Goal: Task Accomplishment & Management: Manage account settings

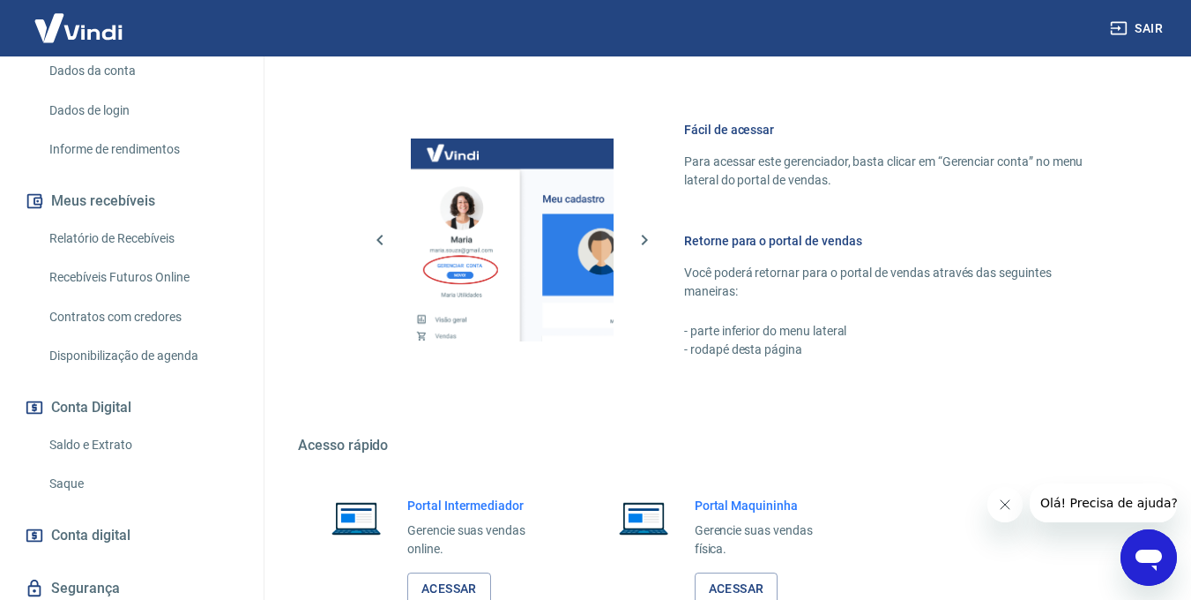
scroll to position [321, 0]
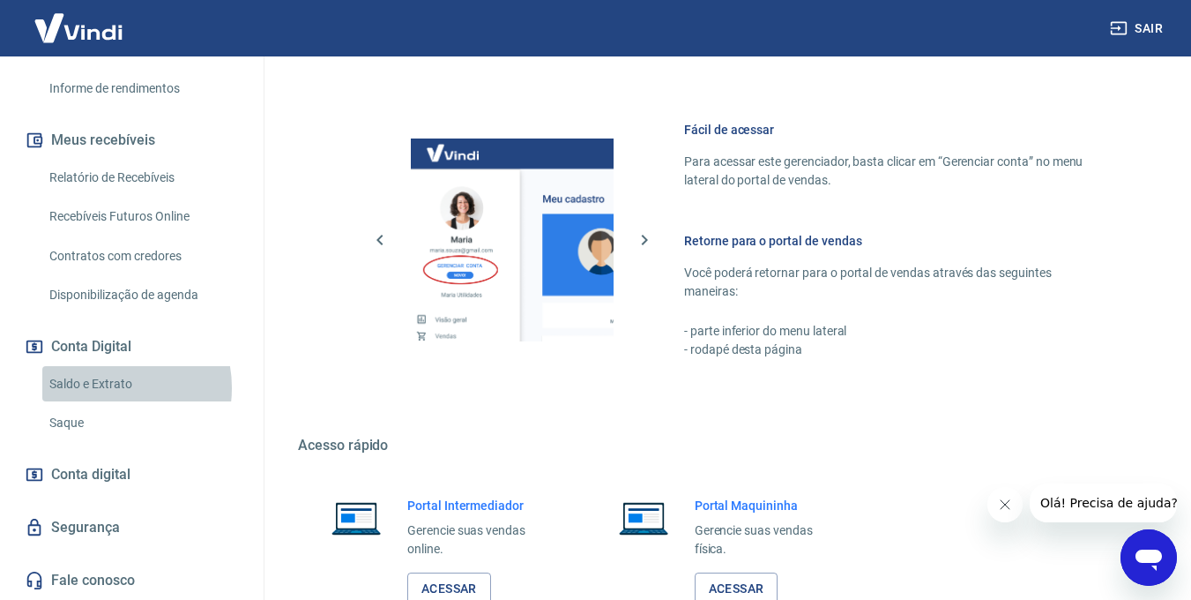
click at [107, 387] on link "Saldo e Extrato" at bounding box center [142, 384] width 200 height 36
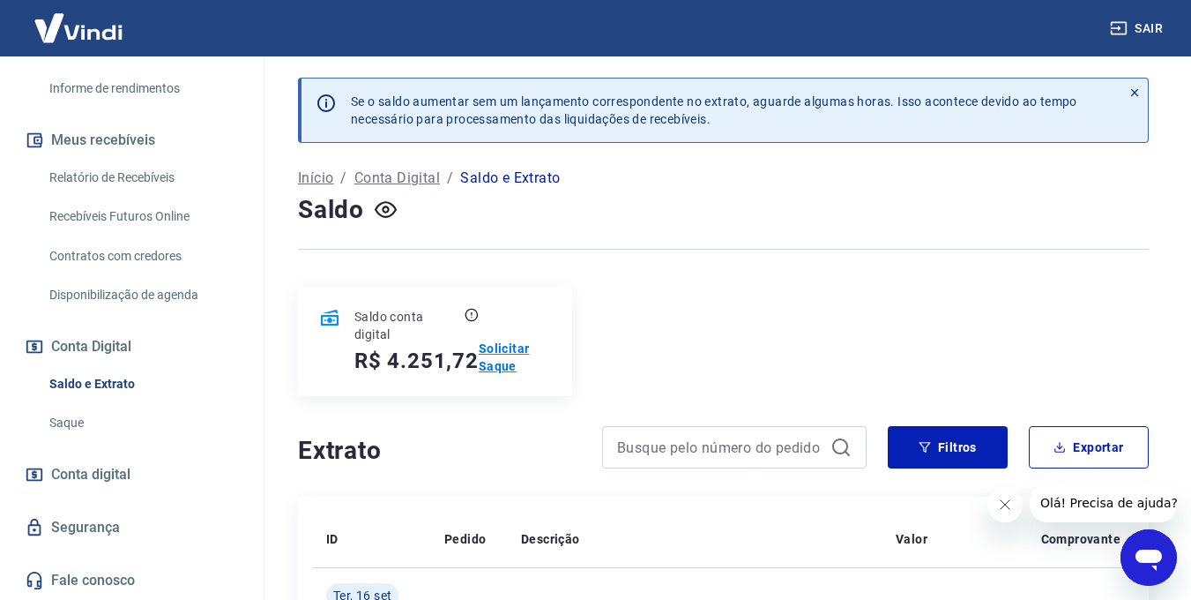
click at [501, 361] on p "Solicitar Saque" at bounding box center [515, 356] width 72 height 35
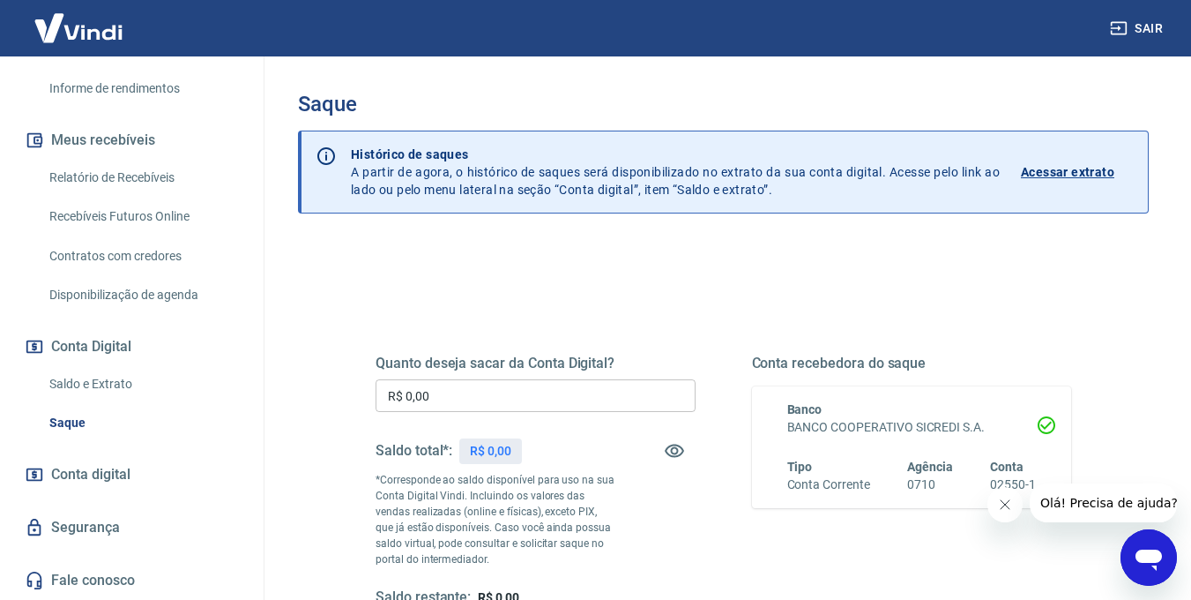
click at [525, 406] on input "R$ 0,00" at bounding box center [536, 395] width 320 height 33
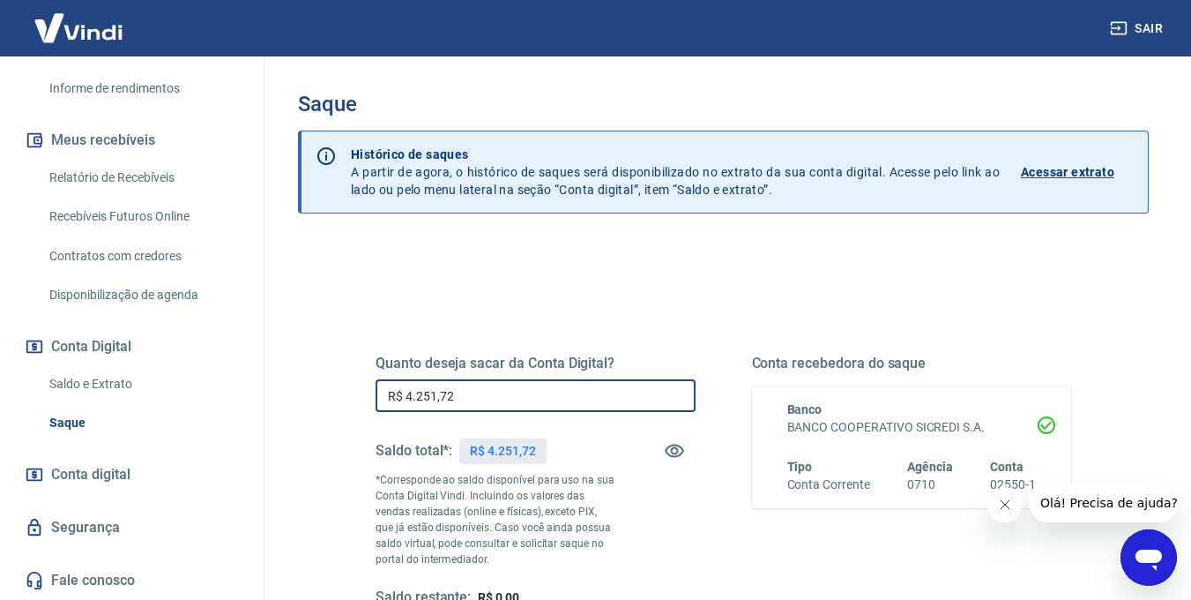
type input "R$ 4.251,72"
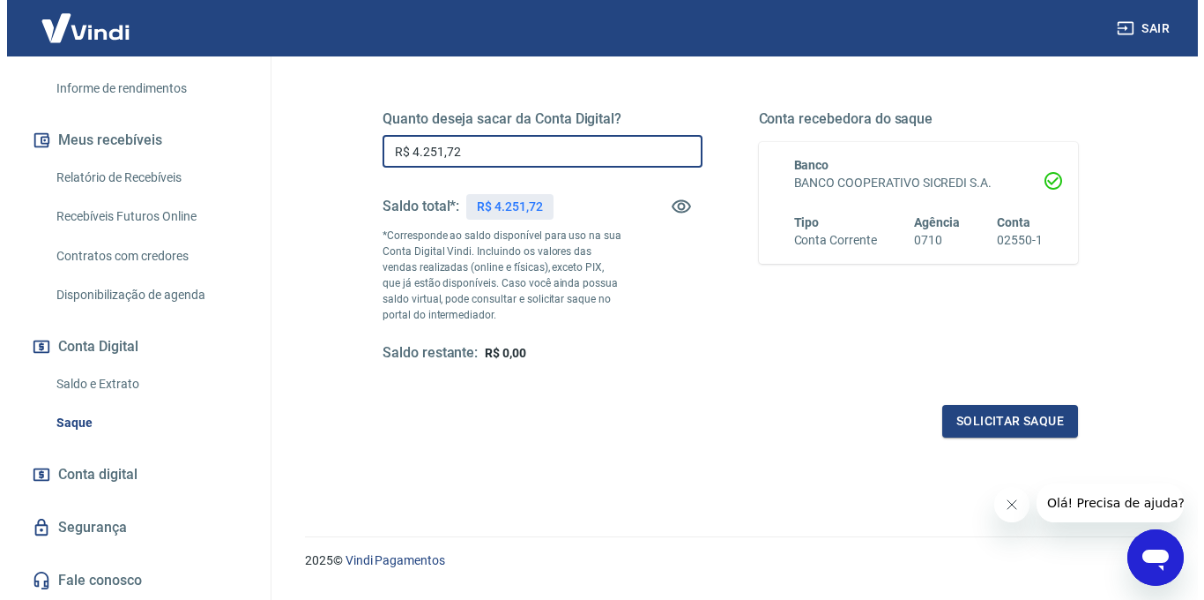
scroll to position [288, 0]
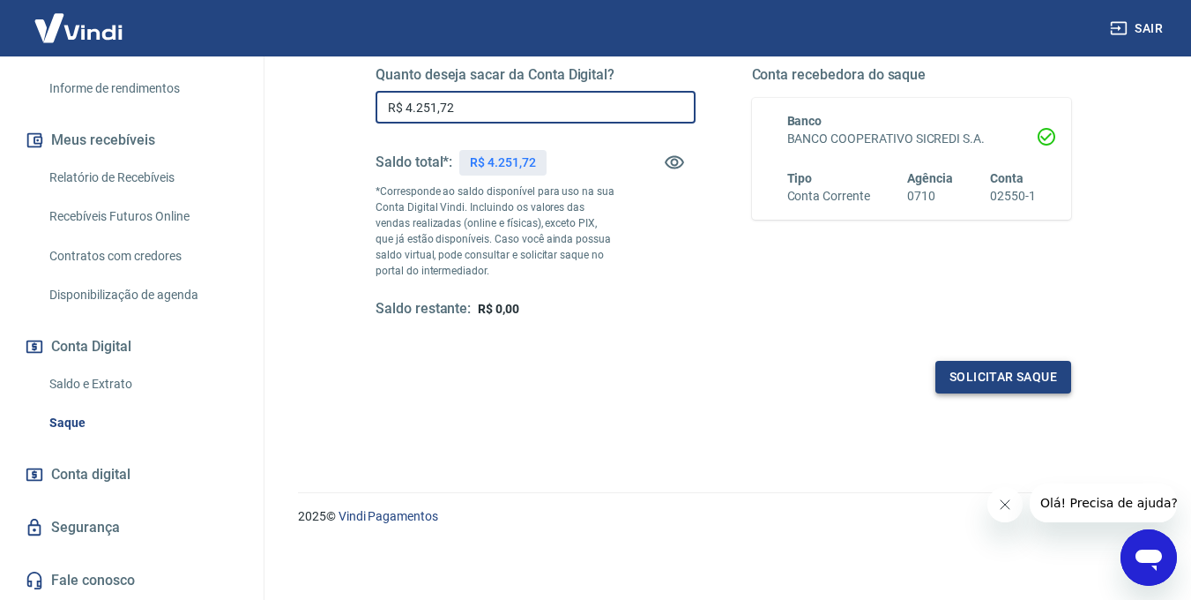
click at [1051, 376] on button "Solicitar saque" at bounding box center [1004, 377] width 136 height 33
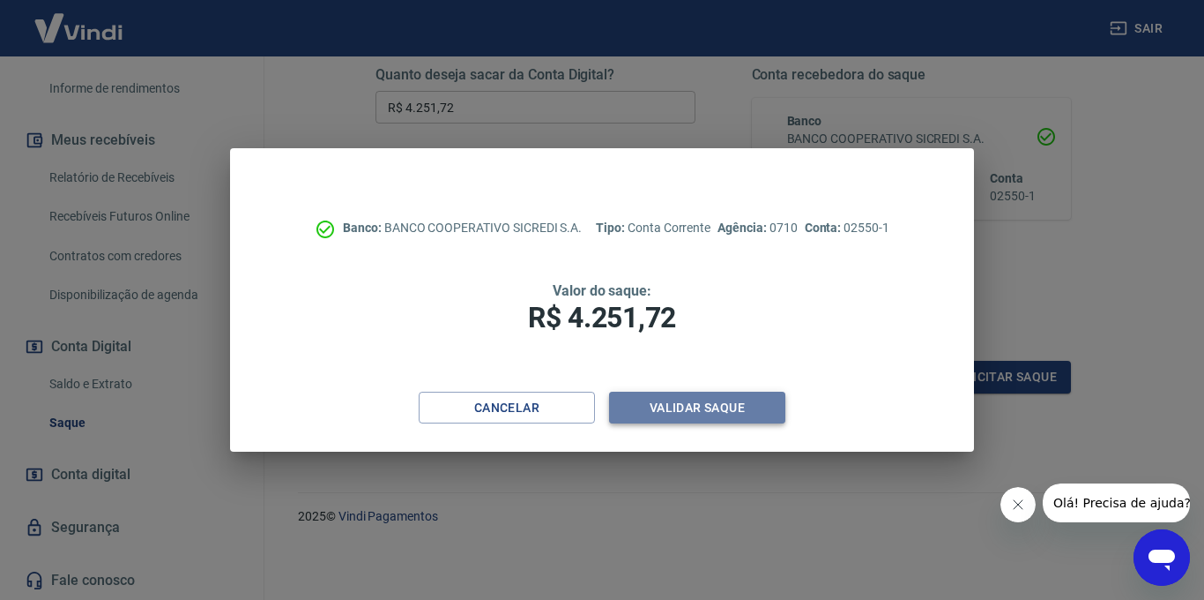
click at [684, 407] on button "Validar saque" at bounding box center [697, 407] width 176 height 33
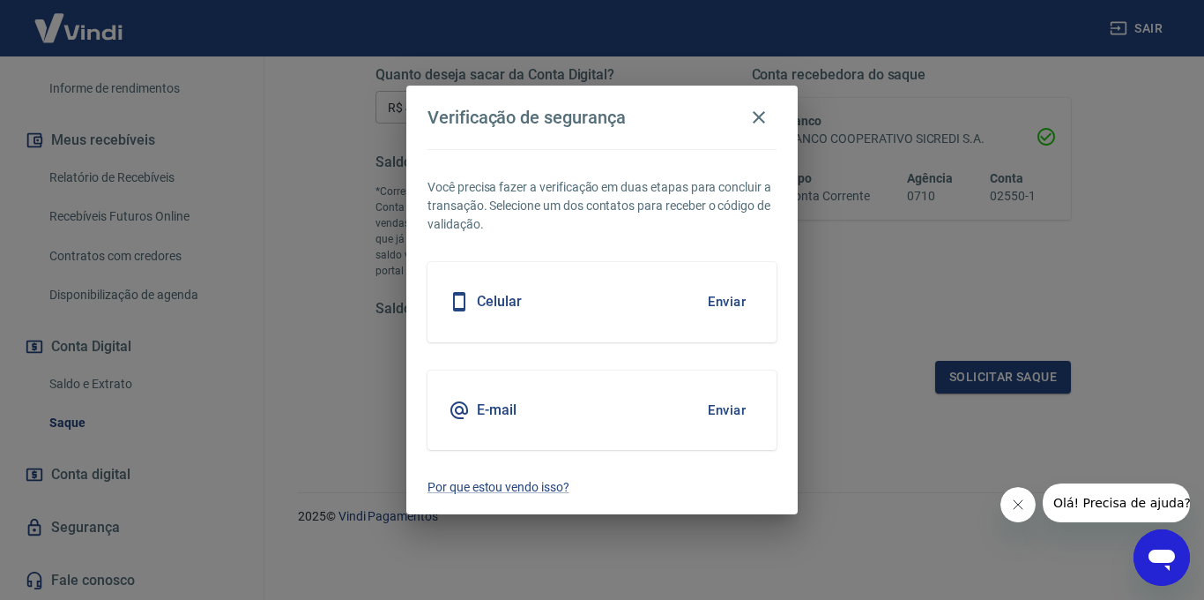
click at [715, 406] on button "Enviar" at bounding box center [726, 409] width 57 height 37
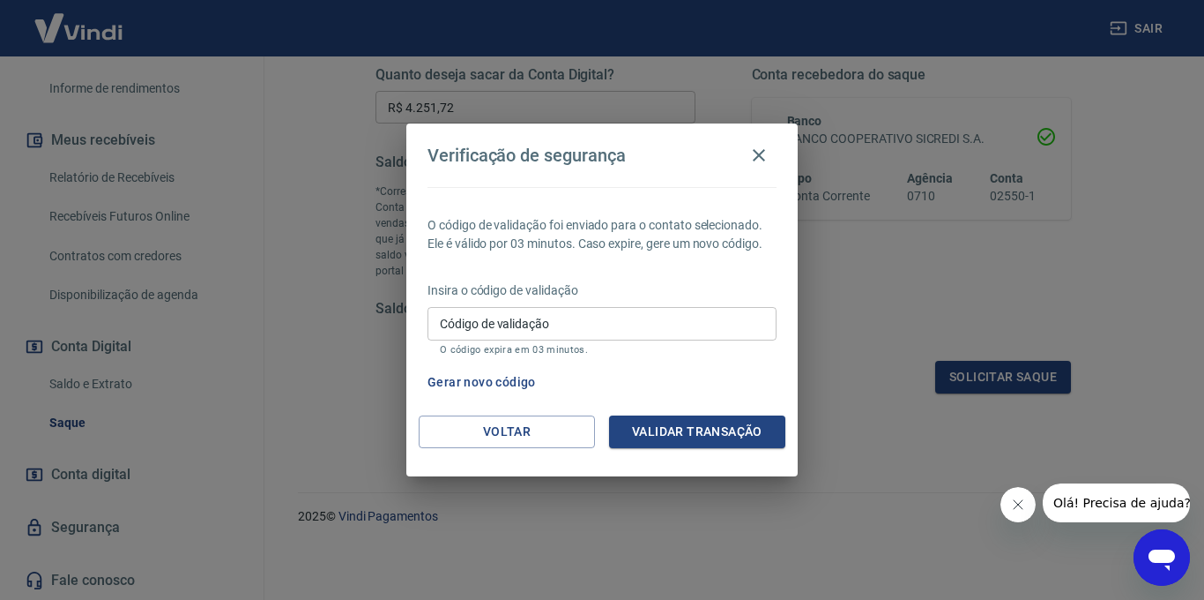
click at [634, 315] on input "Código de validação" at bounding box center [602, 323] width 349 height 33
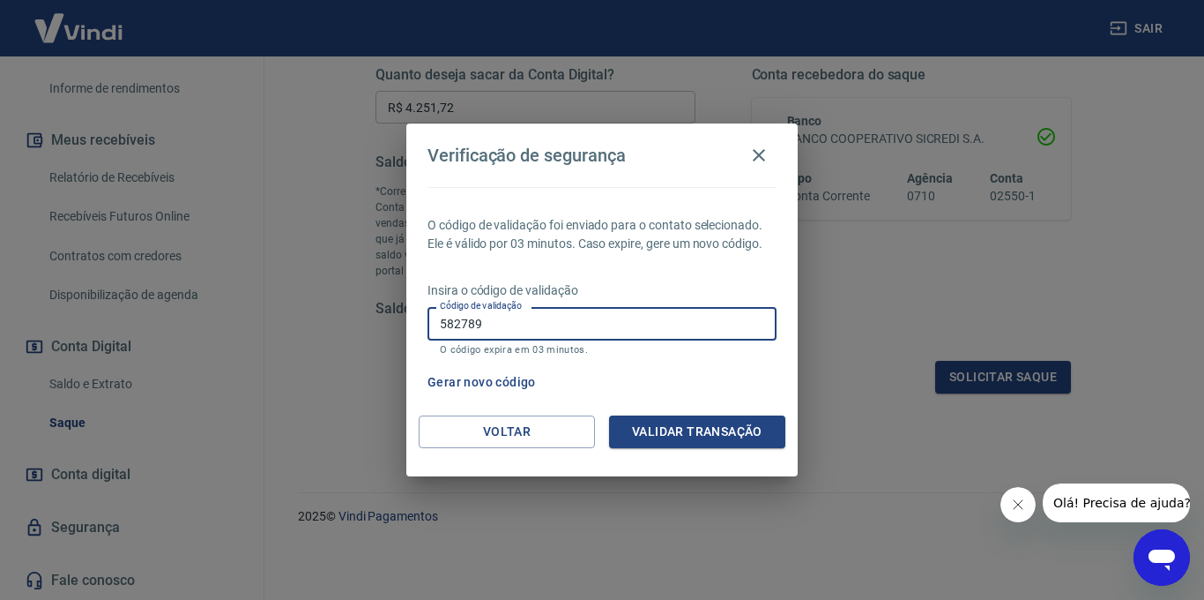
type input "582789"
click at [710, 428] on button "Validar transação" at bounding box center [697, 431] width 176 height 33
